Goal: Task Accomplishment & Management: Manage account settings

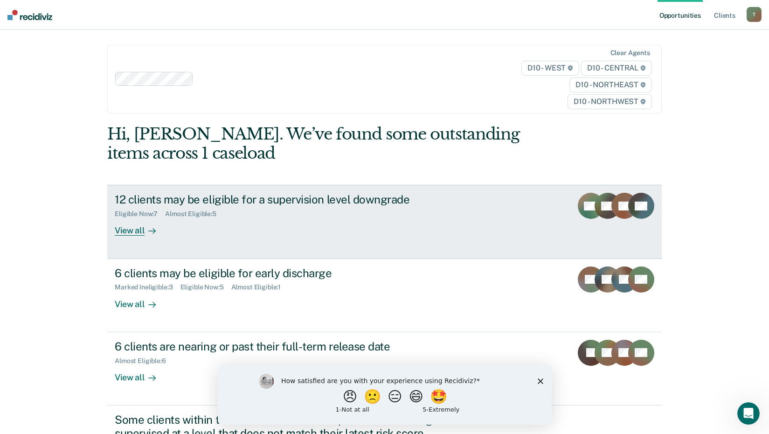
click at [124, 228] on div "View all" at bounding box center [141, 227] width 52 height 18
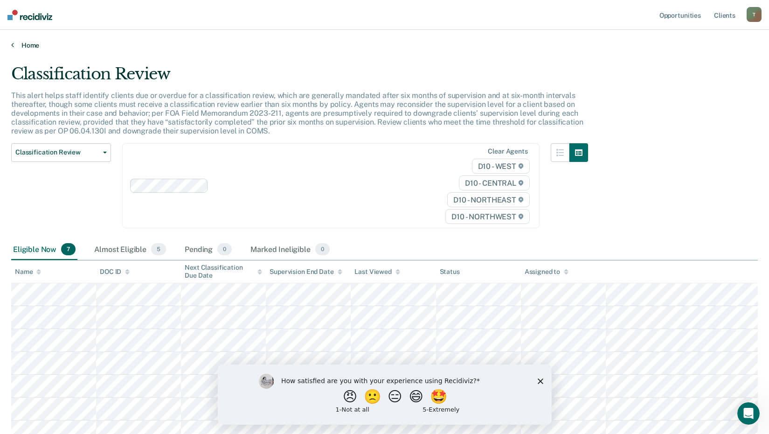
click at [28, 45] on link "Home" at bounding box center [384, 45] width 747 height 8
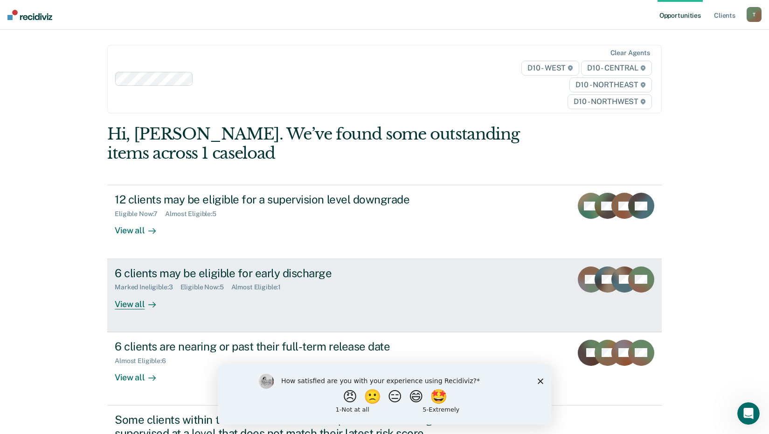
click at [159, 273] on div "6 clients may be eligible for early discharge" at bounding box center [278, 273] width 327 height 14
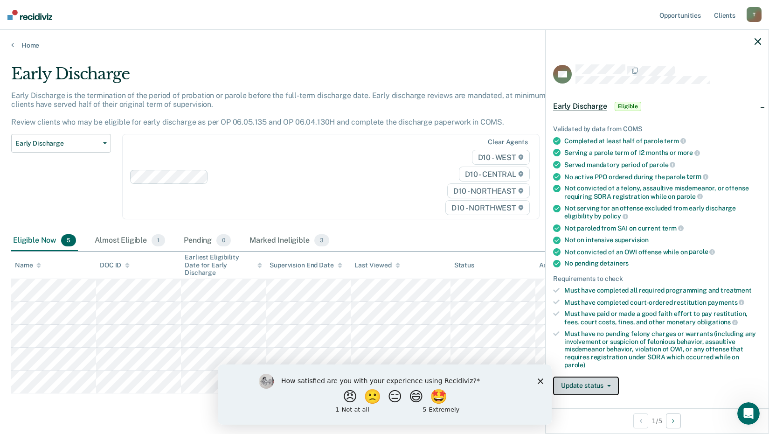
click at [574, 389] on button "Update status" at bounding box center [586, 385] width 66 height 19
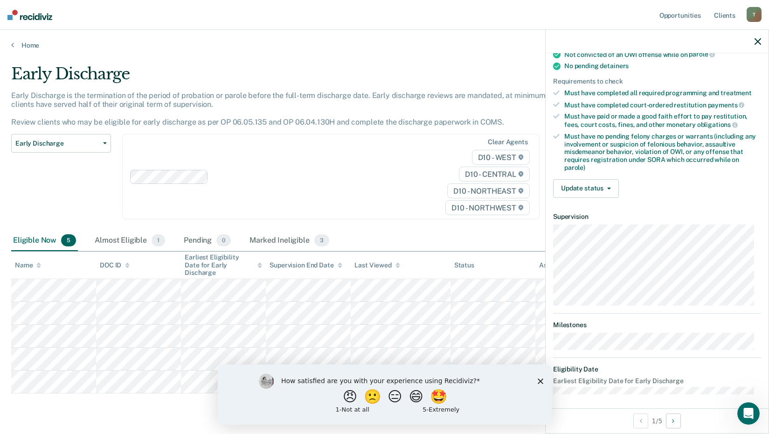
scroll to position [201, 0]
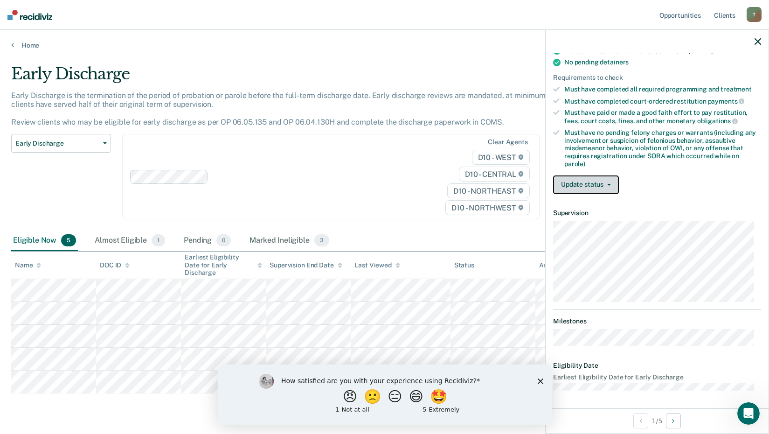
click at [603, 184] on span "button" at bounding box center [606, 185] width 7 height 2
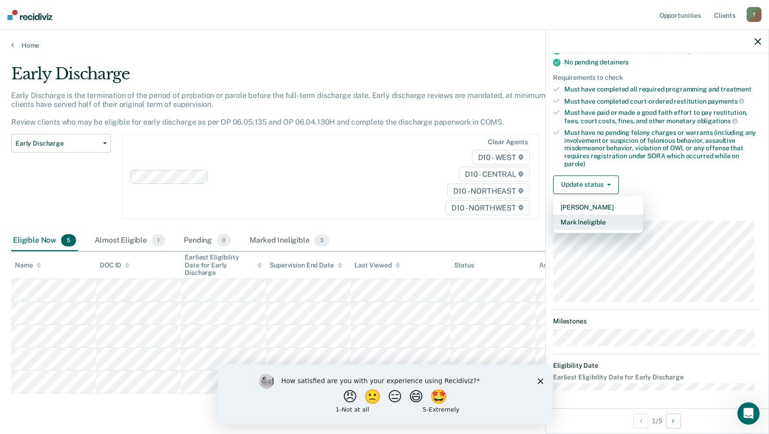
click at [592, 221] on button "Mark Ineligible" at bounding box center [598, 222] width 90 height 15
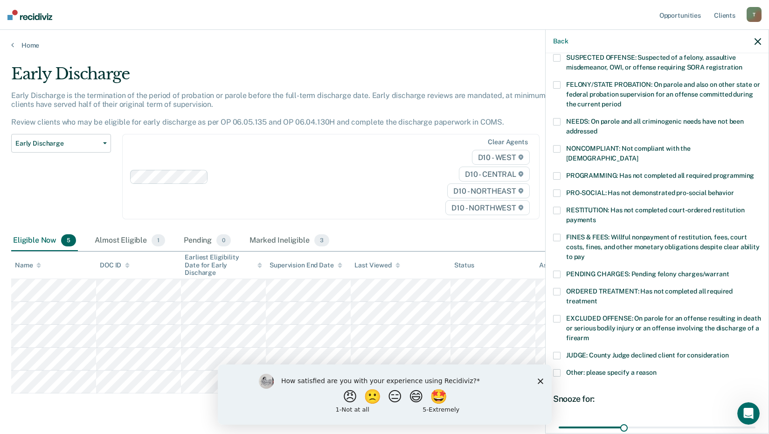
scroll to position [97, 0]
click at [559, 206] on span at bounding box center [556, 209] width 7 height 7
click at [596, 216] on input "RESTITUTION: Has not completed court-ordered restitution payments" at bounding box center [596, 216] width 0 height 0
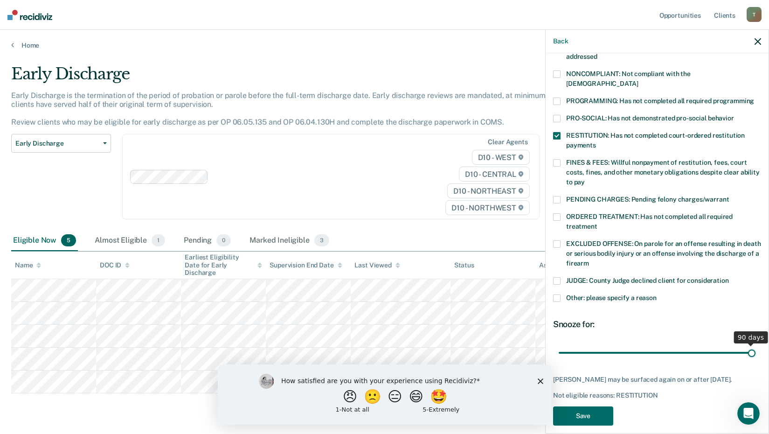
drag, startPoint x: 621, startPoint y: 343, endPoint x: 779, endPoint y: 326, distance: 159.1
type input "90"
click at [756, 344] on input "range" at bounding box center [657, 352] width 197 height 16
click at [591, 415] on button "Save" at bounding box center [583, 415] width 60 height 19
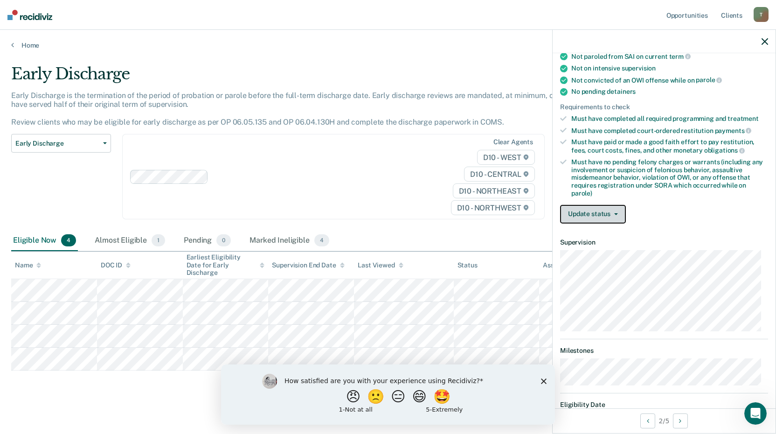
click at [573, 220] on button "Update status" at bounding box center [593, 214] width 66 height 19
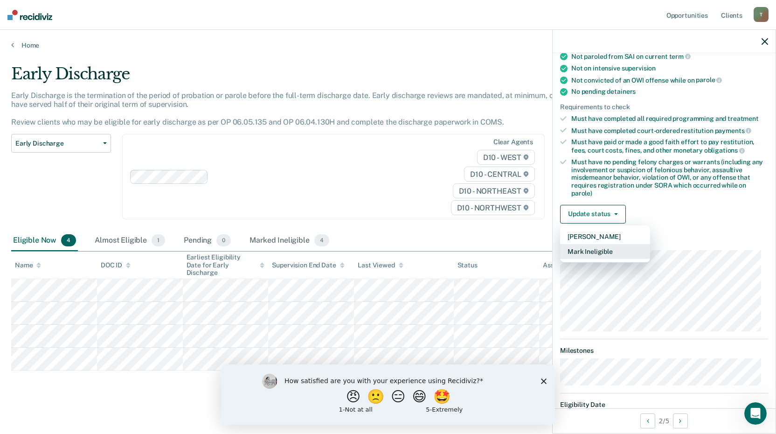
click at [575, 255] on button "Mark Ineligible" at bounding box center [605, 251] width 90 height 15
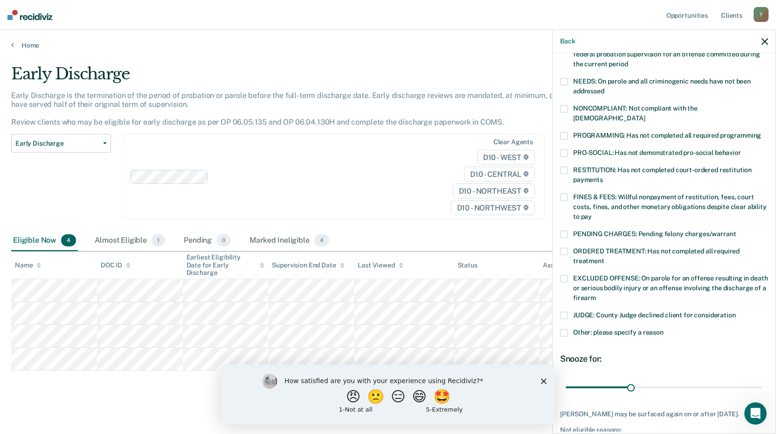
scroll to position [142, 0]
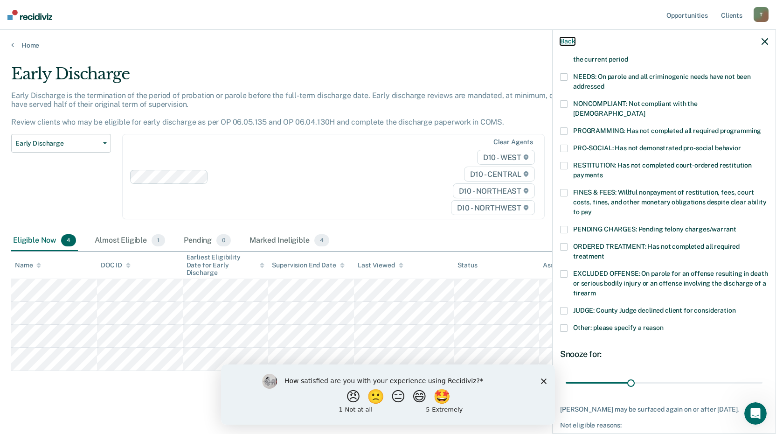
click at [568, 39] on button "Back" at bounding box center [567, 41] width 15 height 8
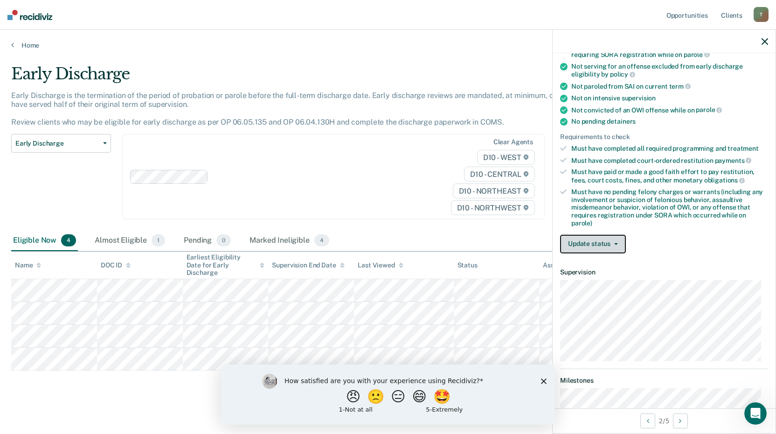
click at [621, 245] on button "Update status" at bounding box center [593, 244] width 66 height 19
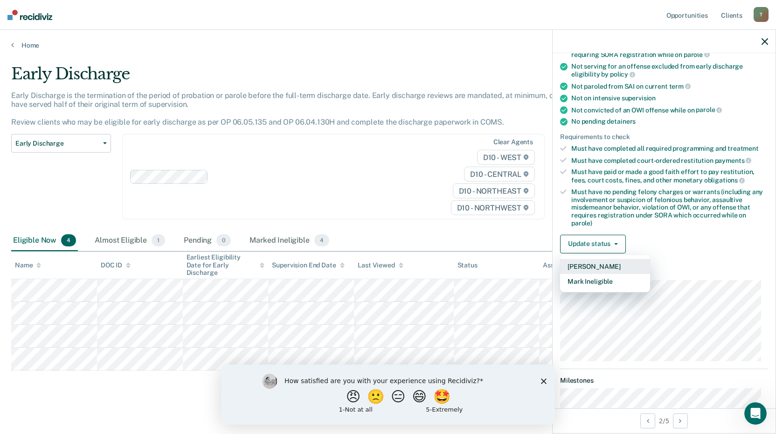
click at [610, 263] on button "[PERSON_NAME]" at bounding box center [605, 266] width 90 height 15
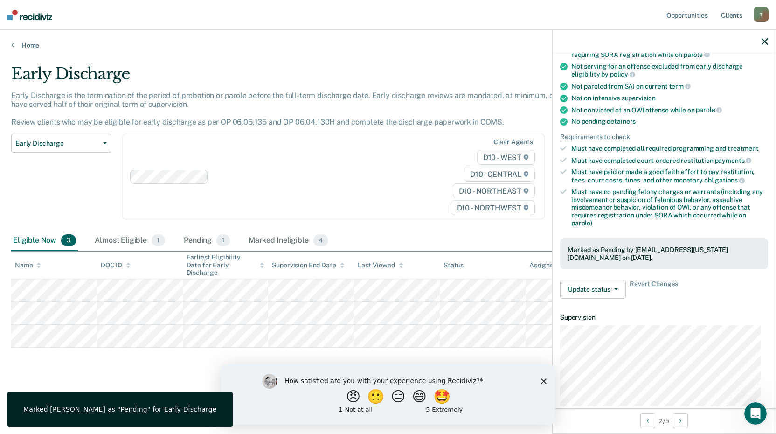
scroll to position [256, 0]
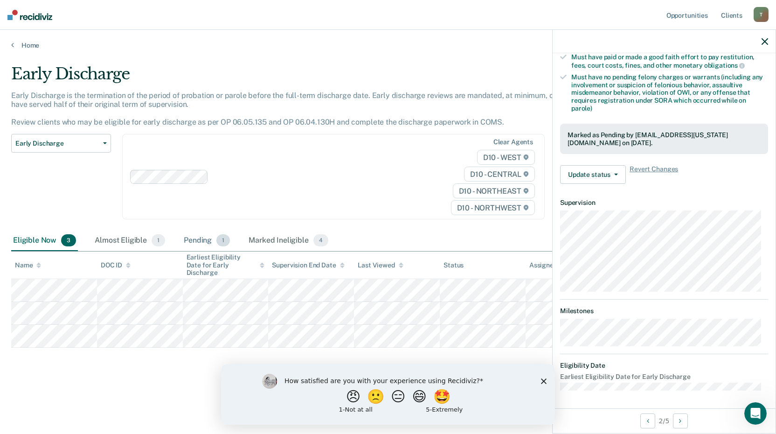
click at [217, 243] on span "1" at bounding box center [223, 240] width 14 height 12
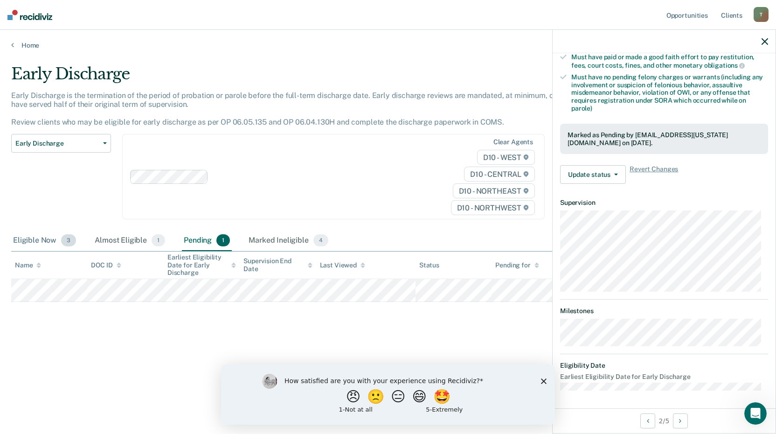
click at [66, 244] on span "3" at bounding box center [68, 240] width 15 height 12
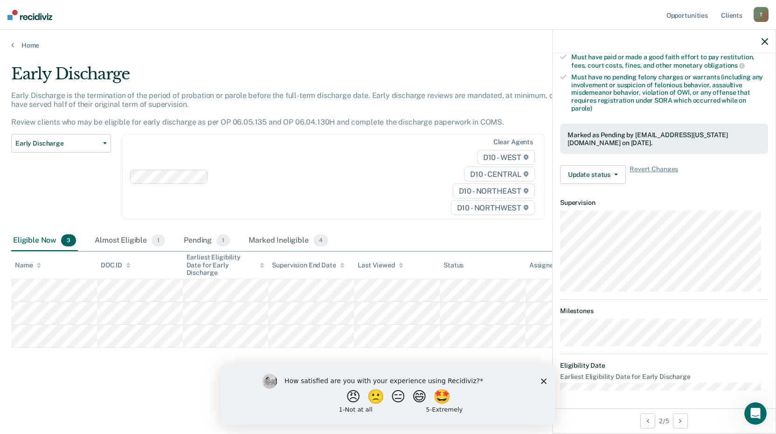
scroll to position [201, 0]
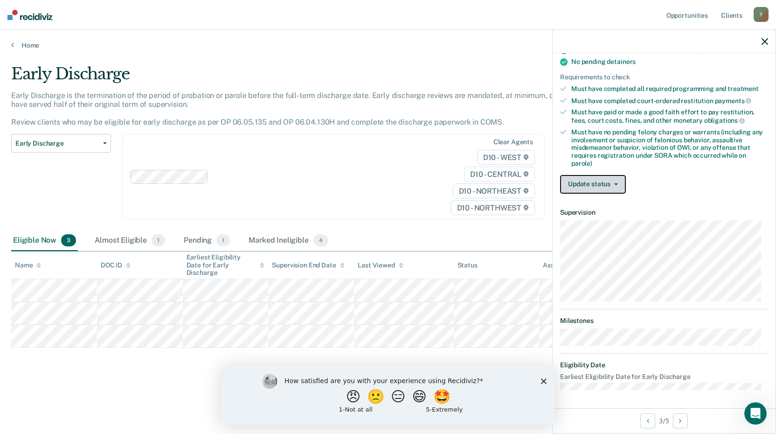
click at [607, 191] on button "Update status" at bounding box center [593, 184] width 66 height 19
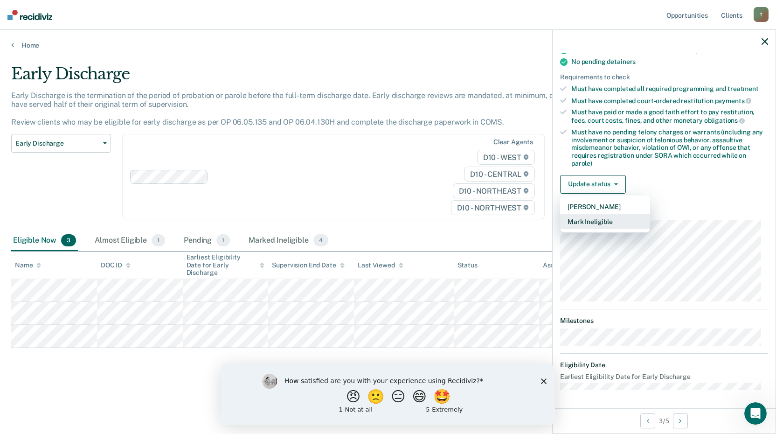
click at [600, 222] on button "Mark Ineligible" at bounding box center [605, 221] width 90 height 15
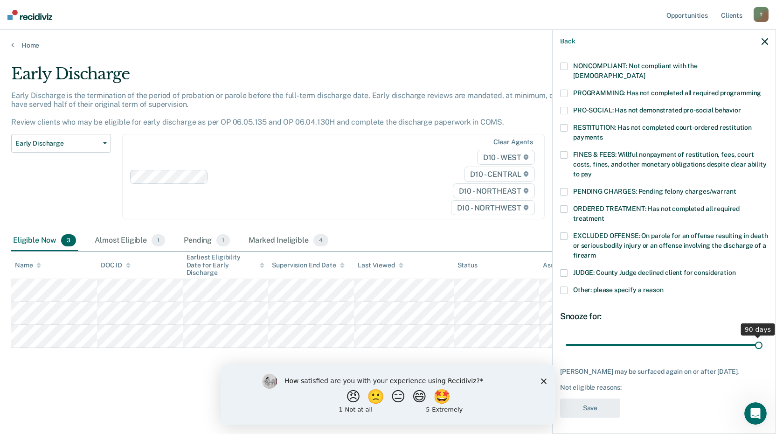
drag, startPoint x: 626, startPoint y: 334, endPoint x: 778, endPoint y: 328, distance: 152.1
type input "90"
click at [763, 336] on input "range" at bounding box center [664, 344] width 197 height 16
click at [562, 151] on span at bounding box center [563, 154] width 7 height 7
click at [592, 171] on input "FINES & FEES: Willful nonpayment of restitution, fees, court costs, fines, and …" at bounding box center [592, 171] width 0 height 0
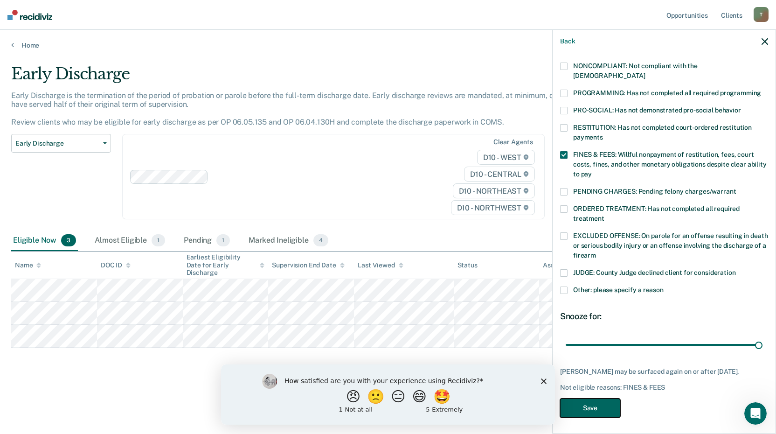
click at [598, 405] on button "Save" at bounding box center [590, 407] width 60 height 19
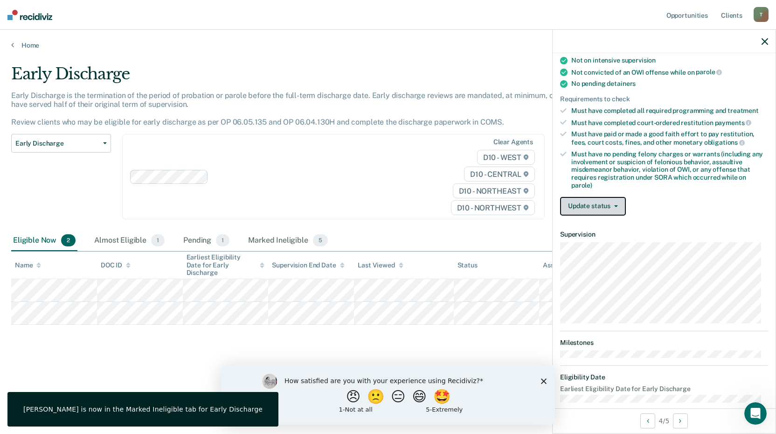
click at [605, 208] on button "Update status" at bounding box center [593, 206] width 66 height 19
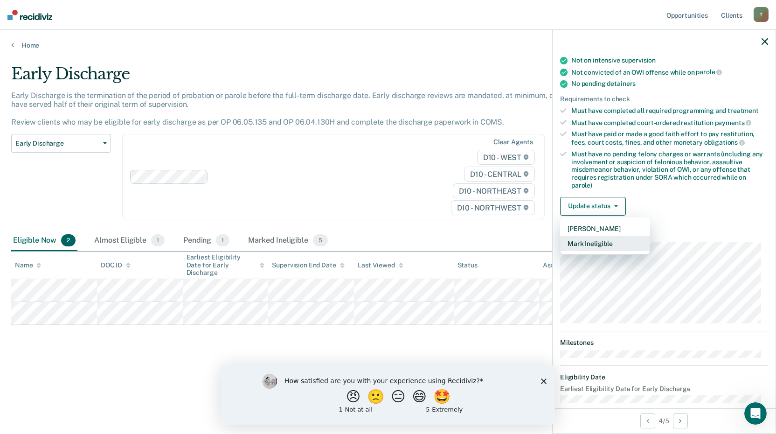
click at [595, 238] on button "Mark Ineligible" at bounding box center [605, 243] width 90 height 15
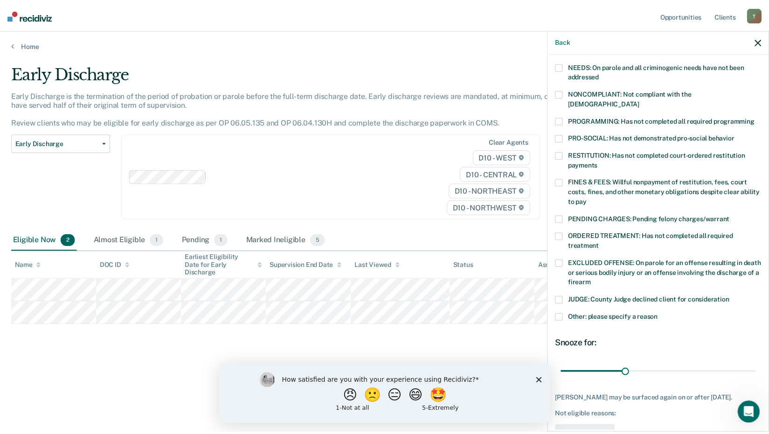
scroll to position [153, 0]
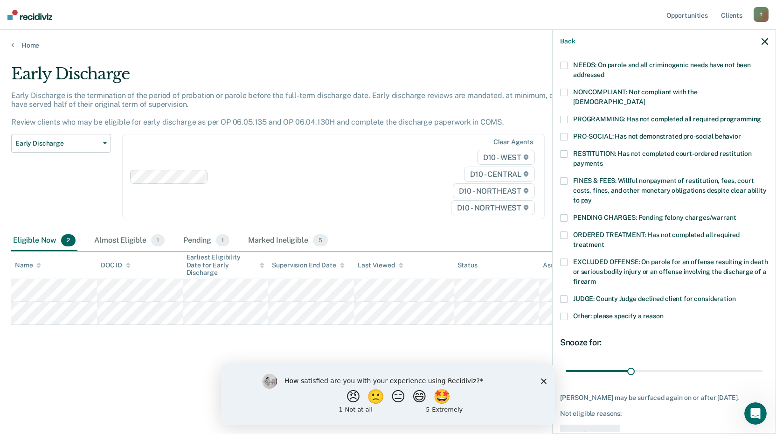
click at [565, 177] on span at bounding box center [563, 180] width 7 height 7
click at [592, 197] on input "FINES & FEES: Willful nonpayment of restitution, fees, court costs, fines, and …" at bounding box center [592, 197] width 0 height 0
drag, startPoint x: 629, startPoint y: 360, endPoint x: 766, endPoint y: 362, distance: 137.1
type input "90"
click at [763, 362] on input "range" at bounding box center [664, 370] width 197 height 16
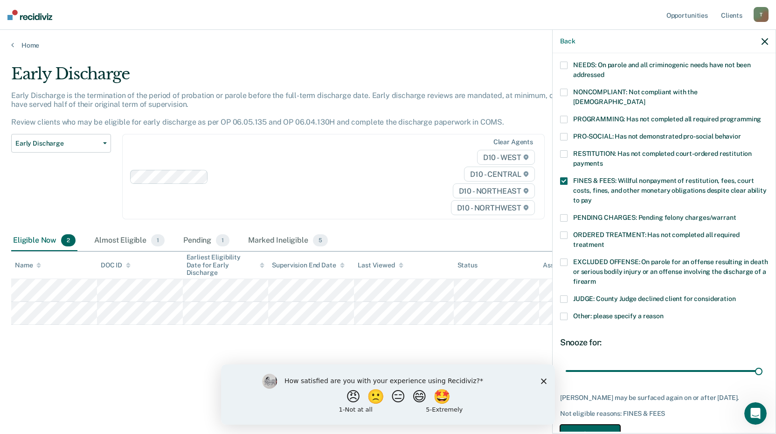
click at [585, 427] on button "Save" at bounding box center [590, 433] width 60 height 19
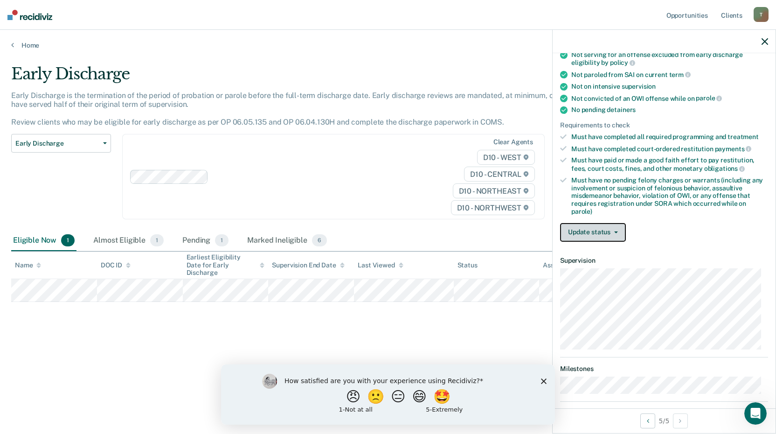
click at [615, 229] on button "Update status" at bounding box center [593, 232] width 66 height 19
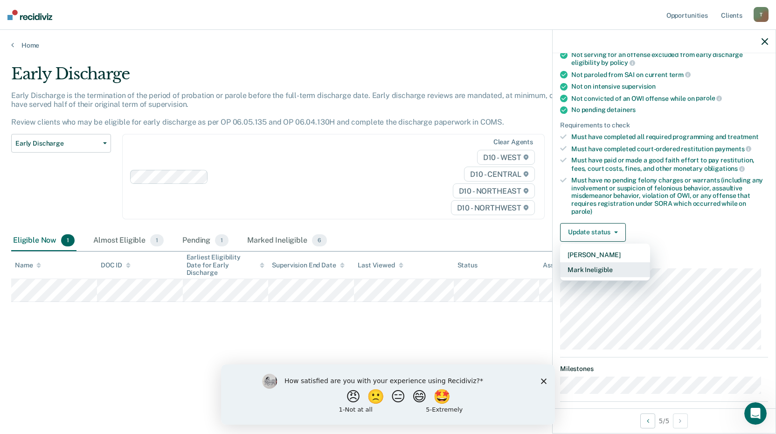
click at [597, 268] on button "Mark Ineligible" at bounding box center [605, 269] width 90 height 15
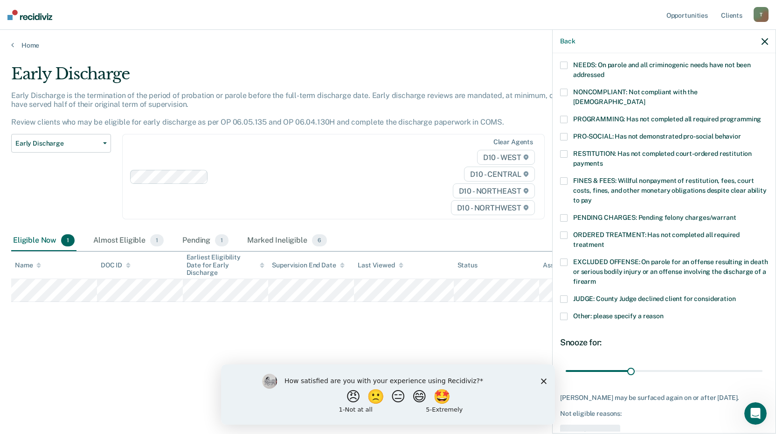
click at [564, 177] on span at bounding box center [563, 180] width 7 height 7
click at [592, 197] on input "FINES & FEES: Willful nonpayment of restitution, fees, court costs, fines, and …" at bounding box center [592, 197] width 0 height 0
drag, startPoint x: 630, startPoint y: 366, endPoint x: 779, endPoint y: 371, distance: 149.3
type input "90"
click at [763, 371] on input "range" at bounding box center [664, 370] width 197 height 16
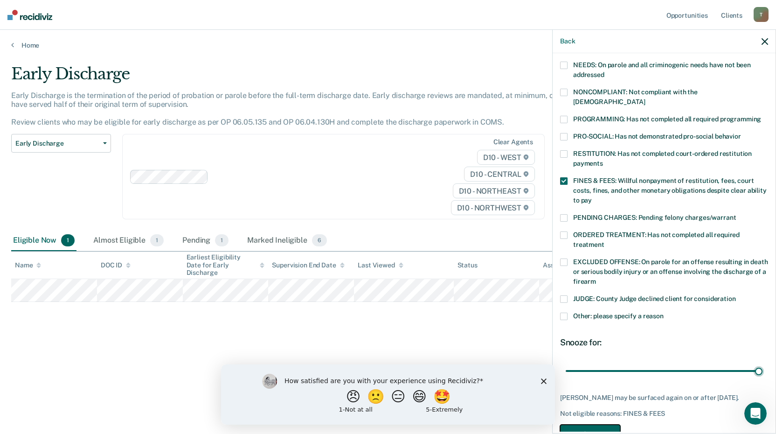
click at [575, 424] on button "Save" at bounding box center [590, 433] width 60 height 19
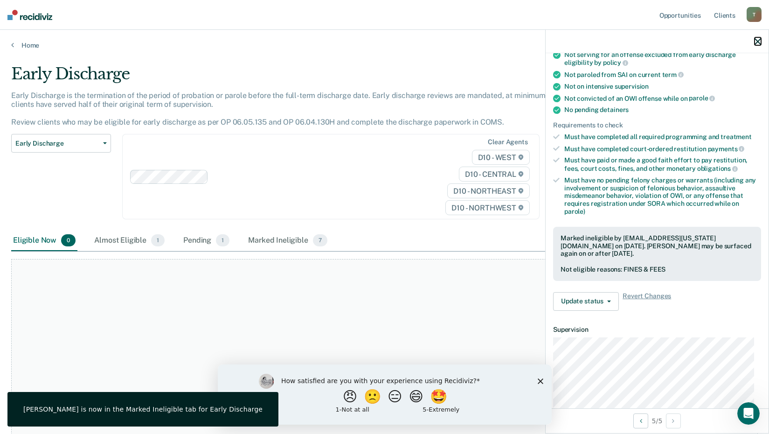
click at [756, 42] on icon "button" at bounding box center [758, 41] width 7 height 7
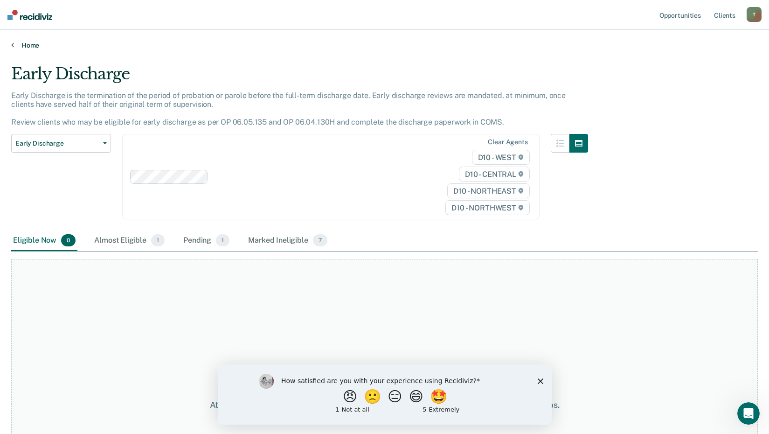
click at [32, 45] on link "Home" at bounding box center [384, 45] width 747 height 8
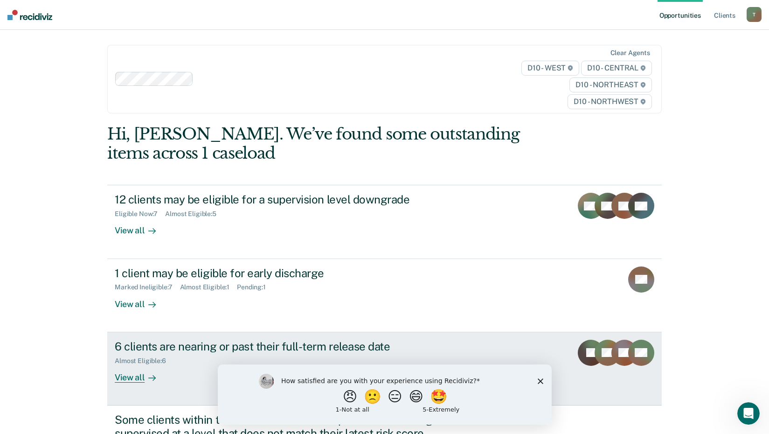
click at [120, 379] on div "View all" at bounding box center [141, 373] width 52 height 18
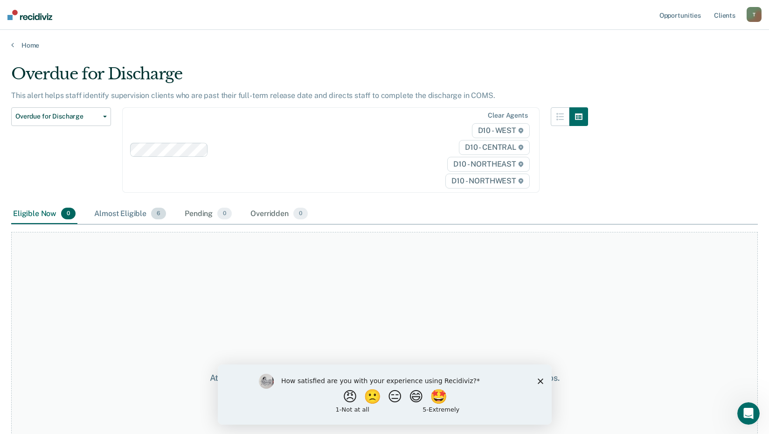
click at [159, 209] on span "6" at bounding box center [158, 214] width 15 height 12
click at [26, 43] on link "Home" at bounding box center [384, 45] width 747 height 8
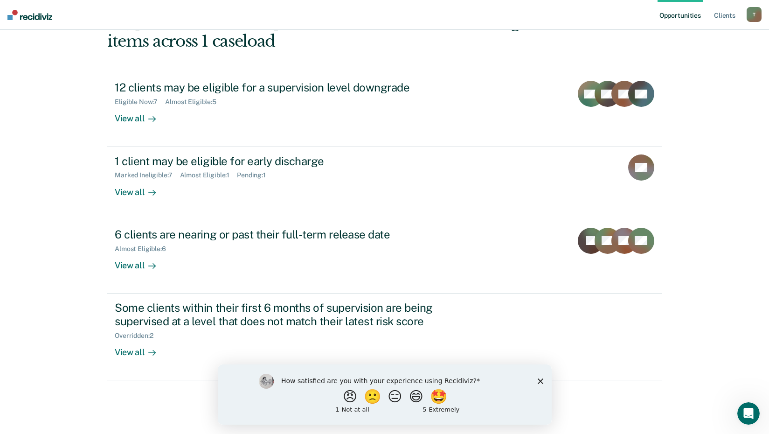
scroll to position [116, 0]
